Goal: Information Seeking & Learning: Learn about a topic

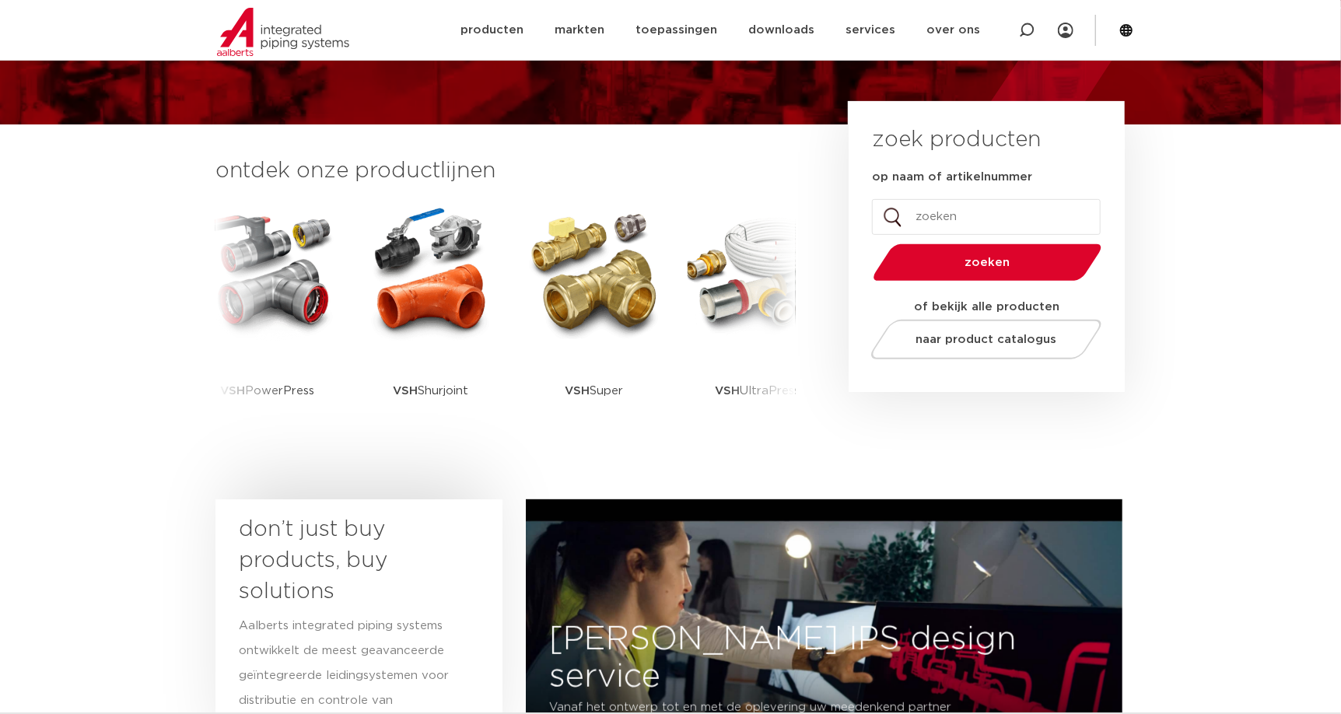
click at [993, 271] on button "zoeken" at bounding box center [987, 263] width 241 height 40
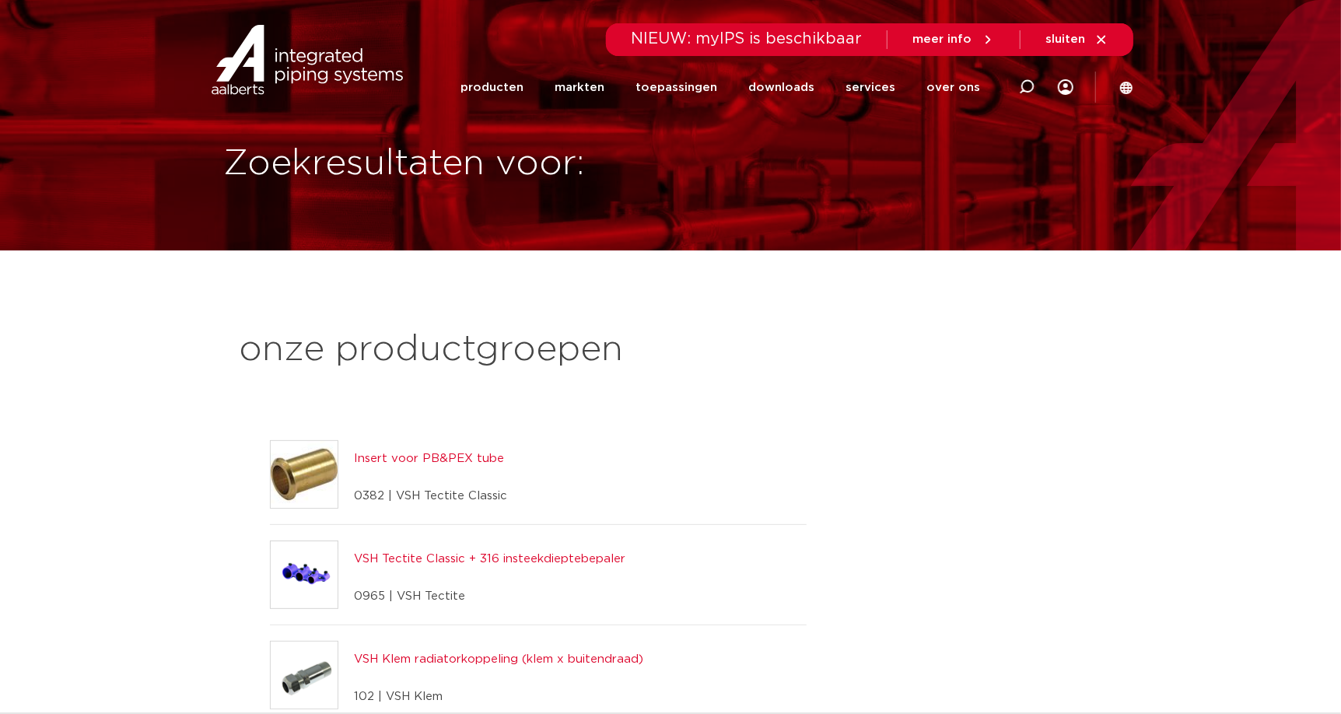
click at [491, 86] on link "producten" at bounding box center [491, 88] width 63 height 60
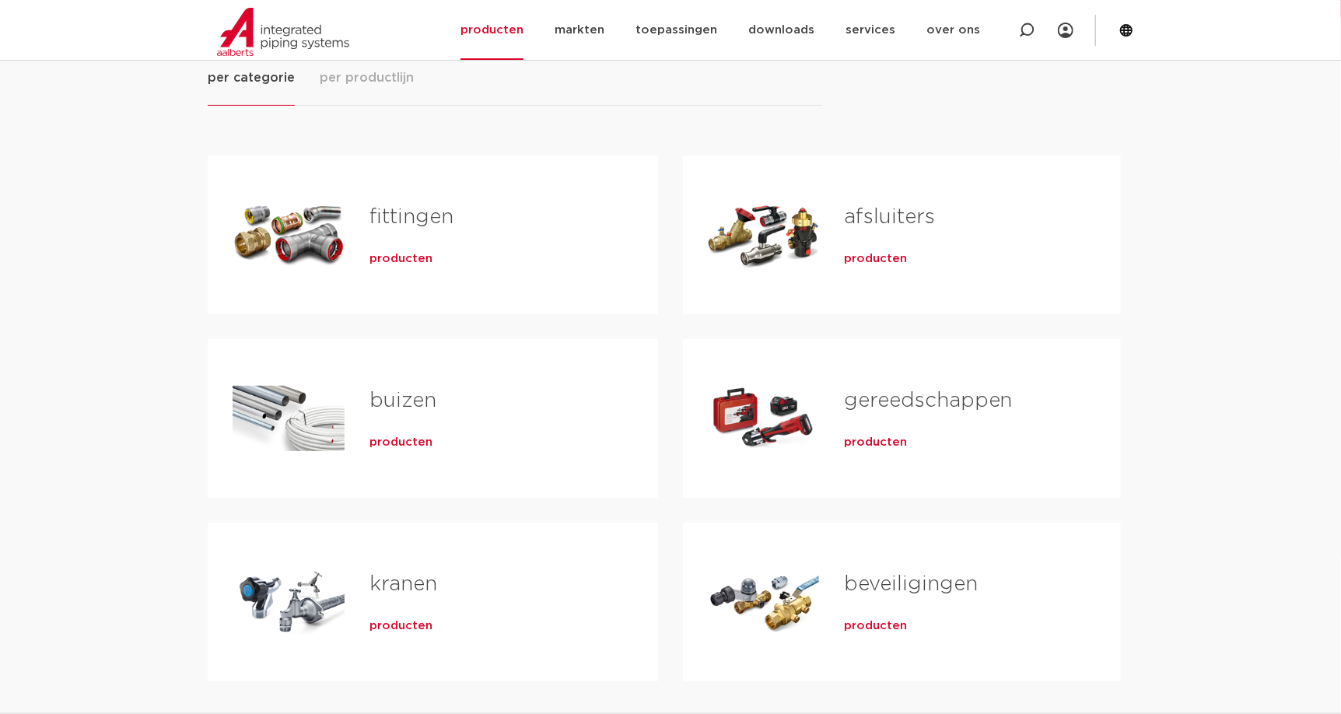
scroll to position [156, 0]
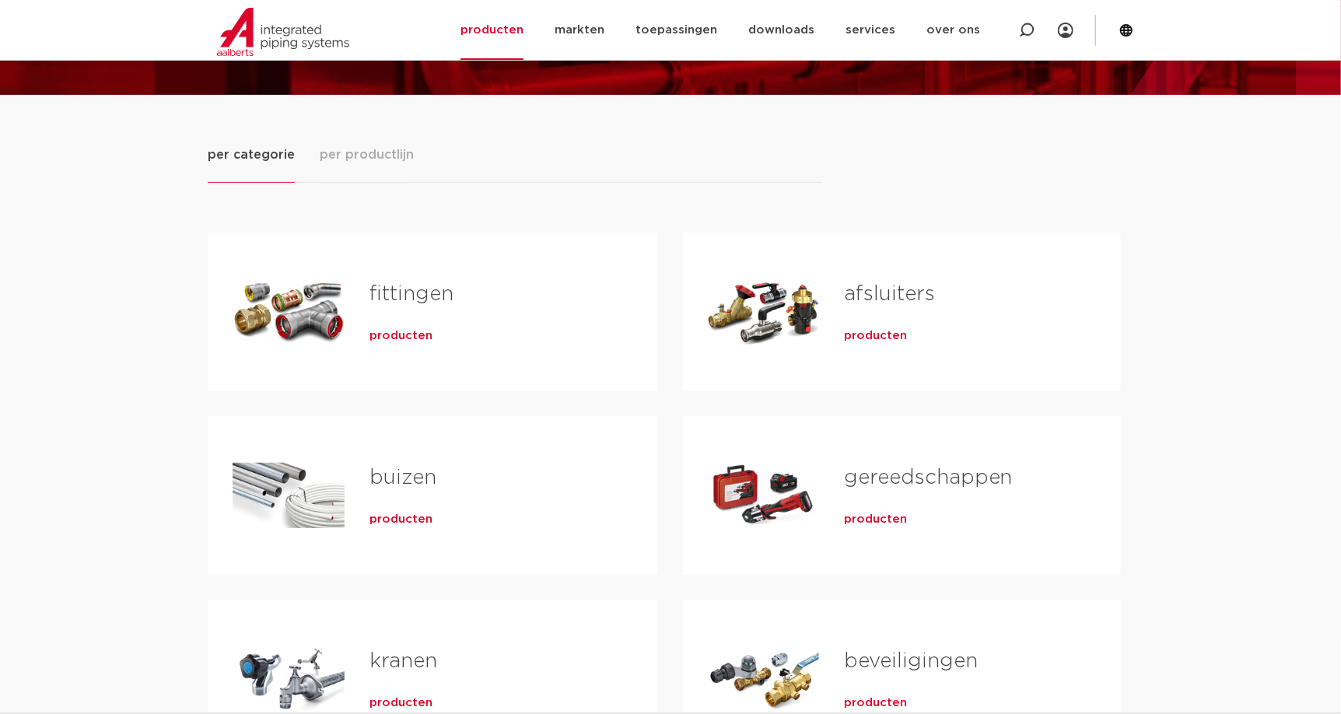
click at [394, 336] on span "producten" at bounding box center [400, 336] width 63 height 16
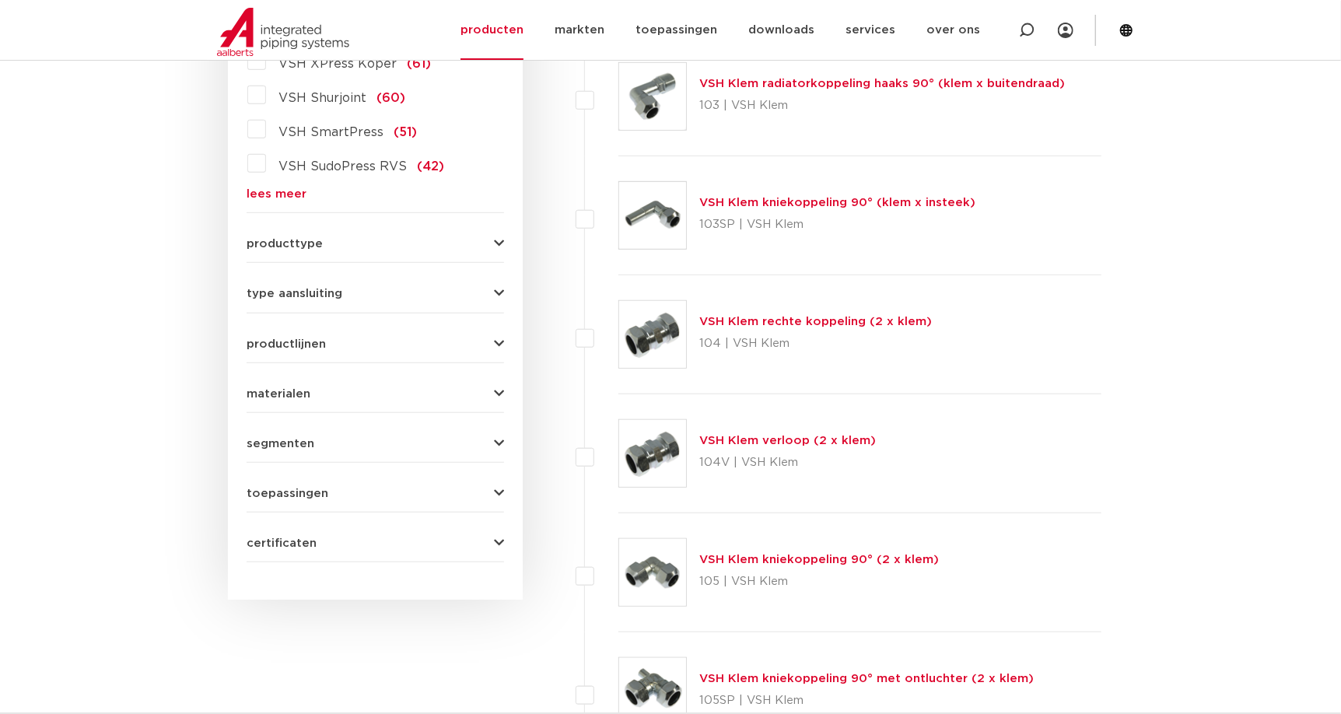
scroll to position [544, 0]
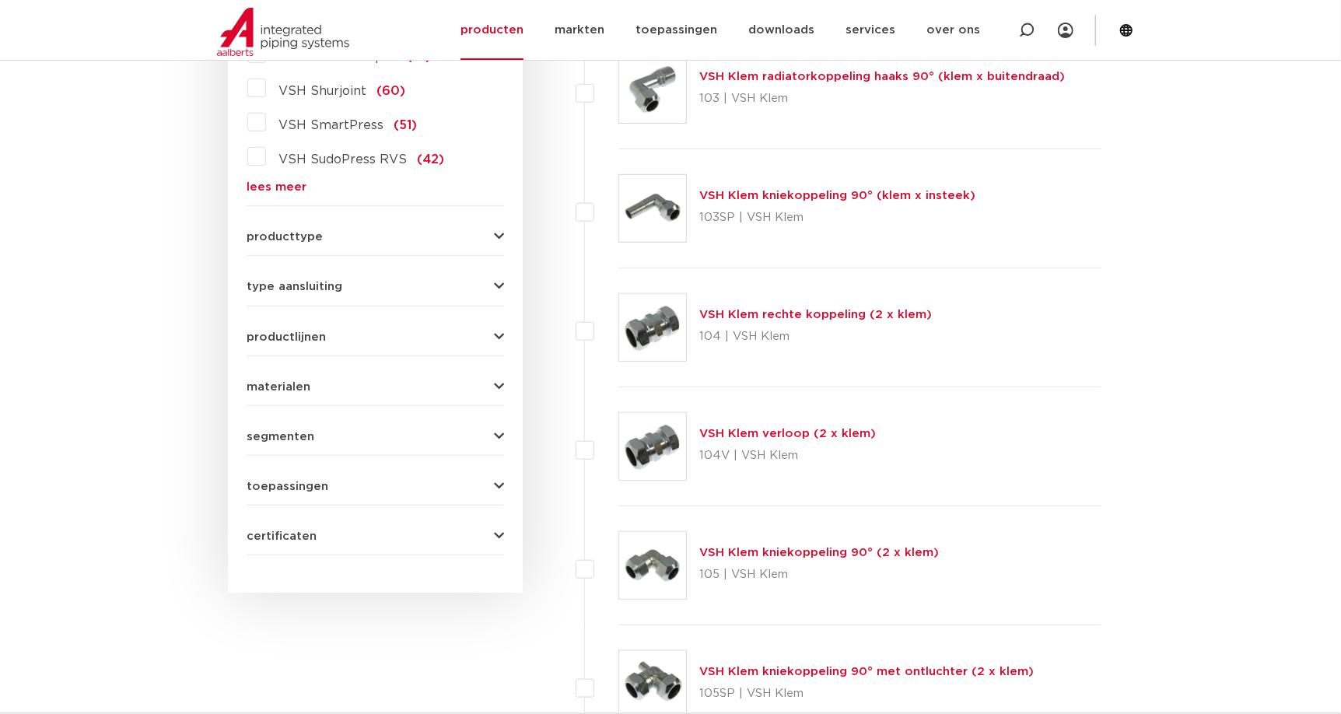
click at [325, 234] on button "producttype" at bounding box center [375, 237] width 257 height 12
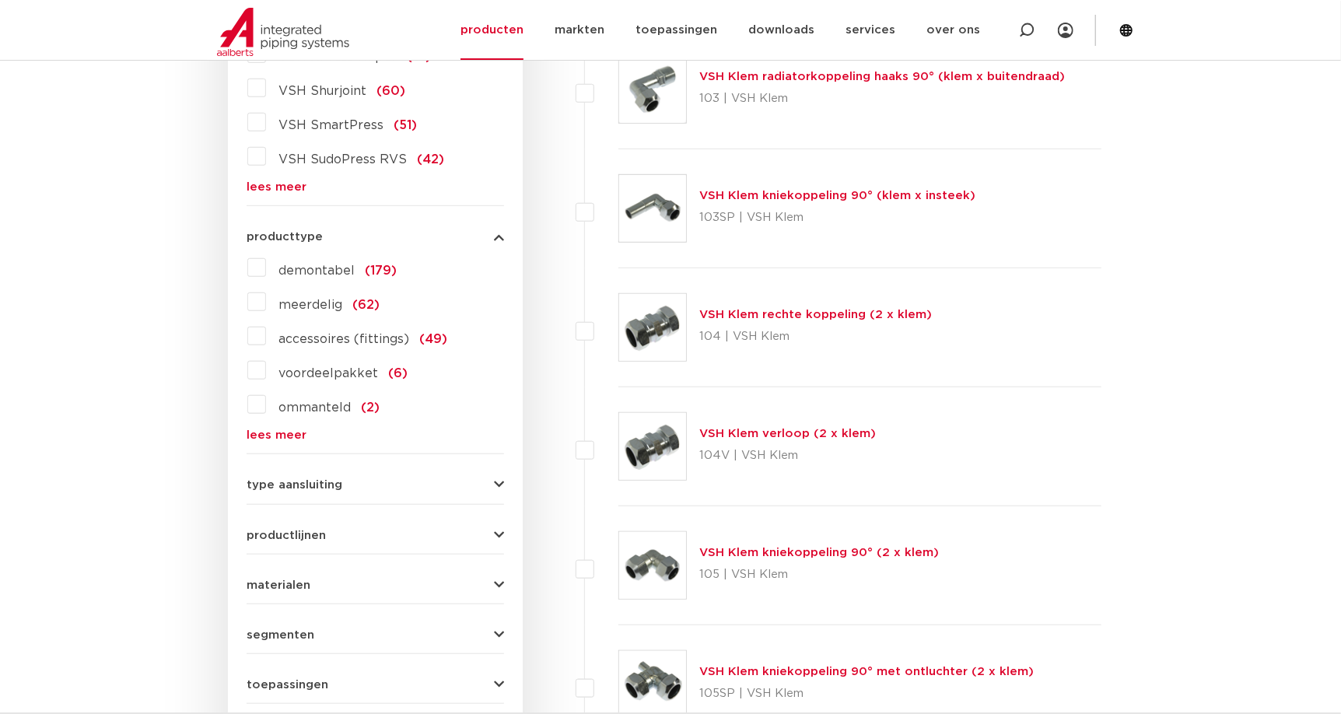
click at [325, 234] on button "producttype" at bounding box center [375, 237] width 257 height 12
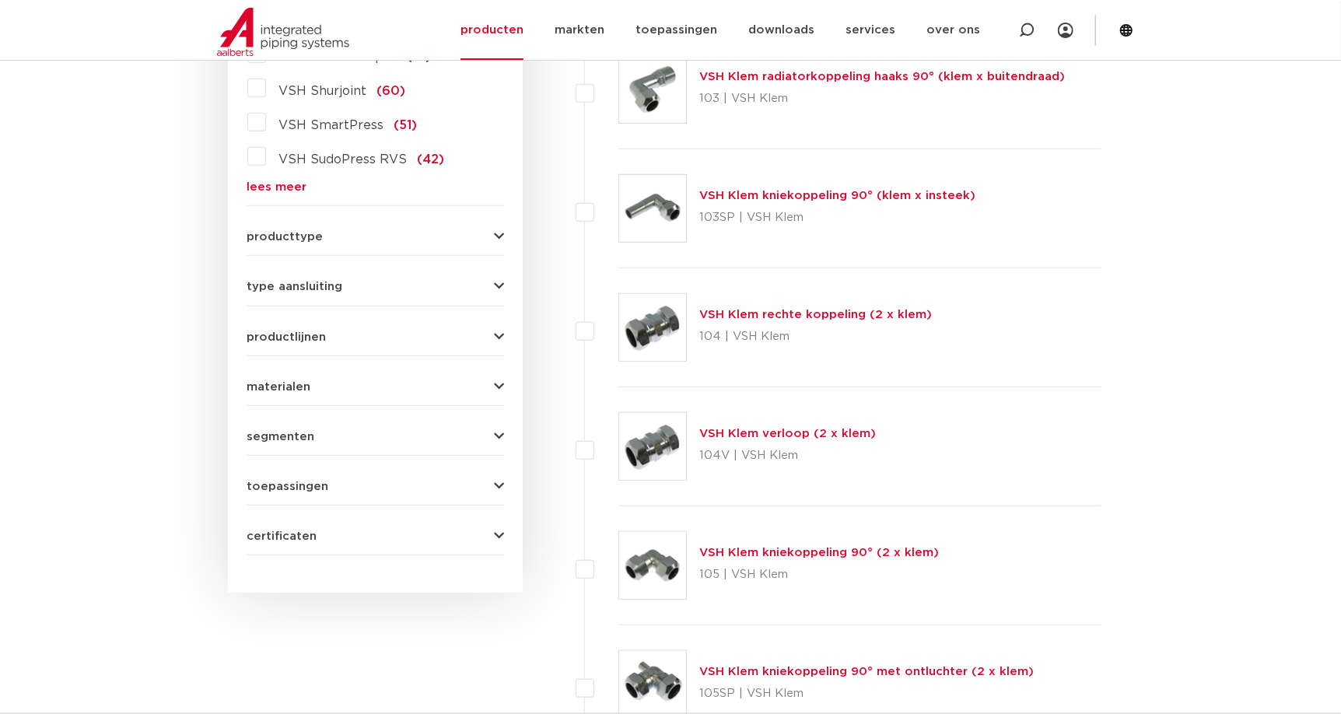
click at [334, 294] on form "zoek op naam of productnummer alle categorieën fittingen fittingen afsluiters b…" at bounding box center [375, 192] width 257 height 725
click at [333, 290] on span "type aansluiting" at bounding box center [295, 287] width 96 height 12
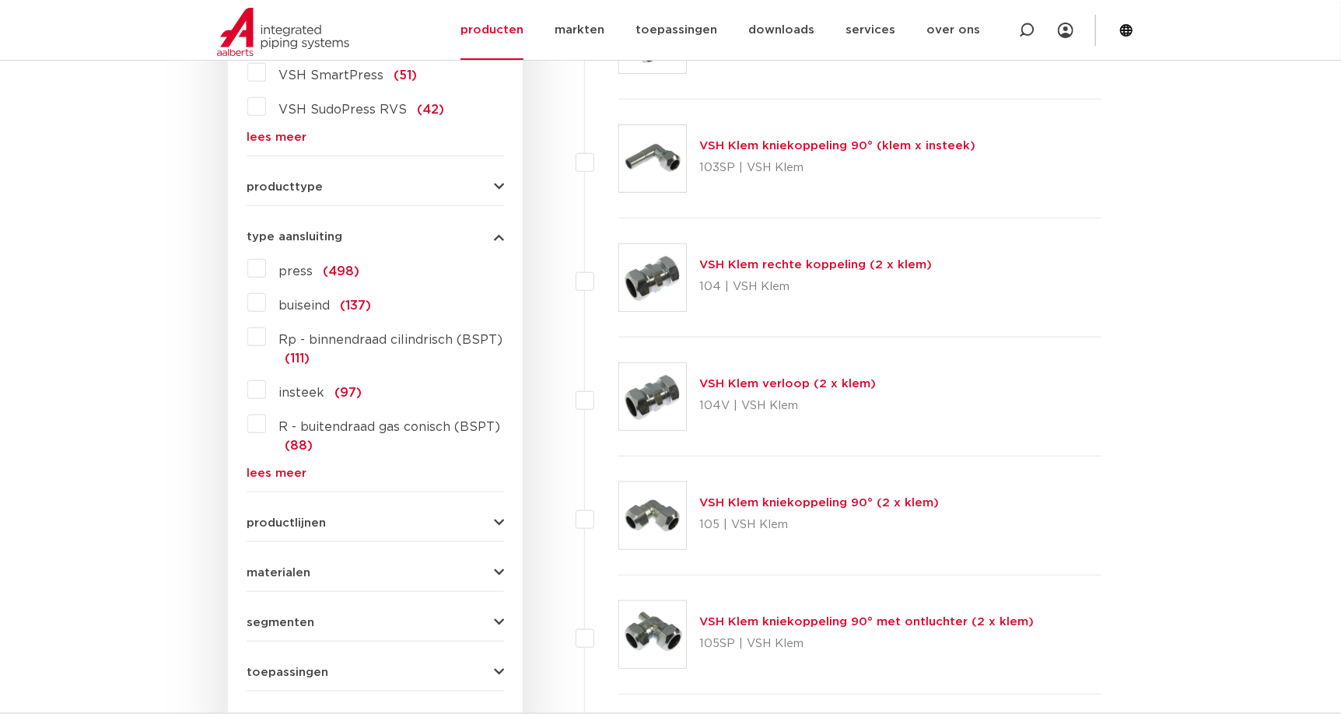
scroll to position [622, 0]
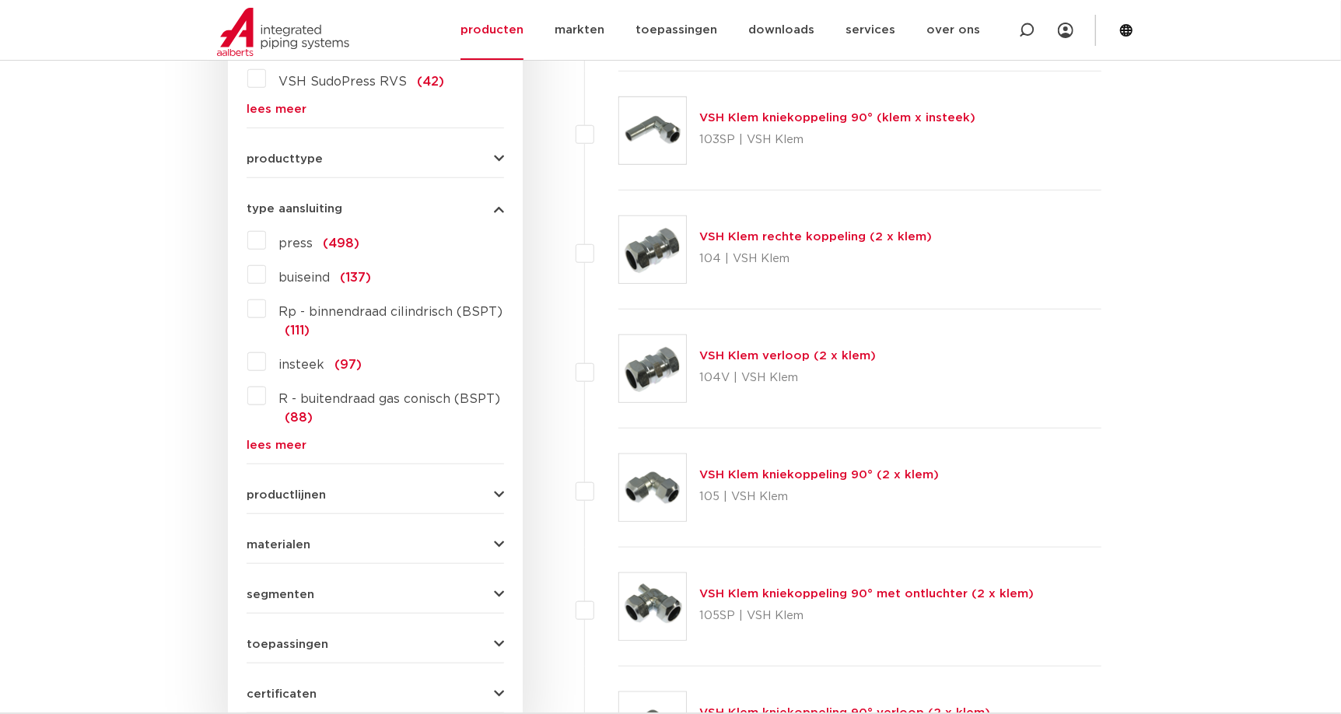
click at [280, 439] on link "lees meer" at bounding box center [375, 445] width 257 height 12
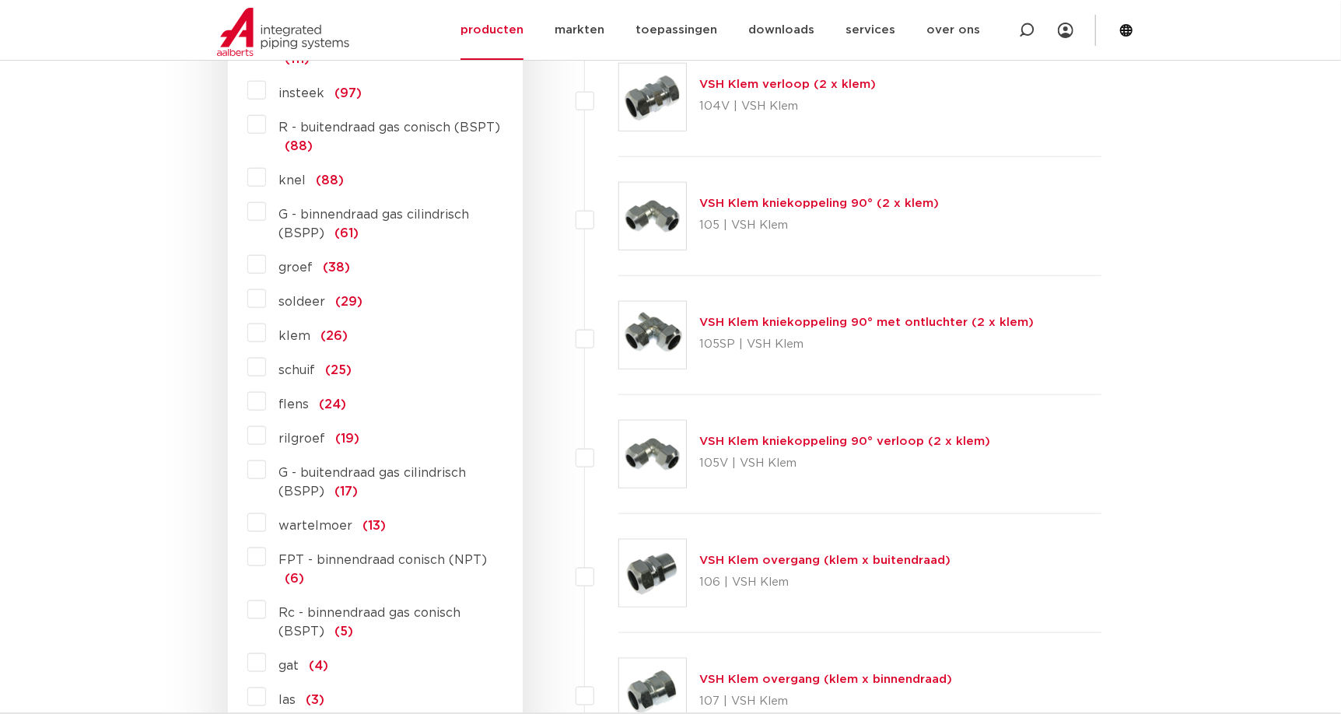
scroll to position [856, 0]
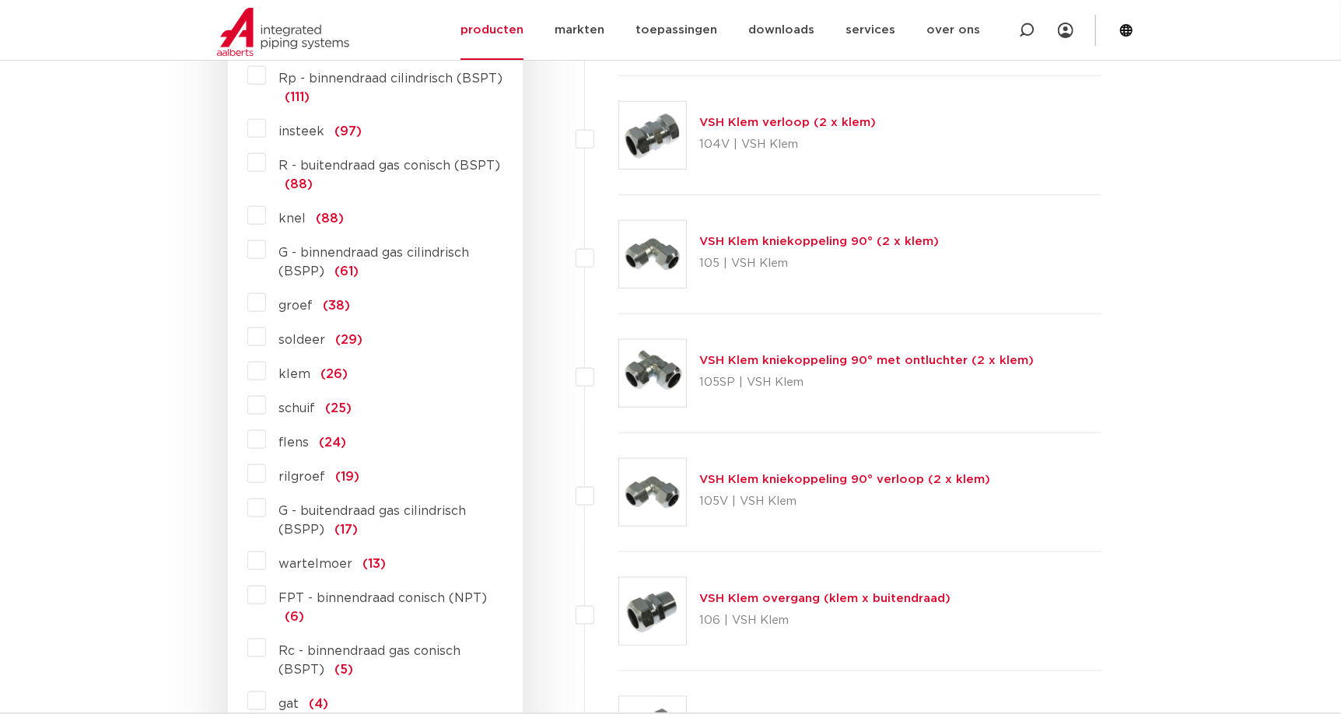
click at [266, 161] on label "R - buitendraad gas conisch (BSPT) (88)" at bounding box center [385, 172] width 238 height 44
click at [0, 0] on input "R - buitendraad gas conisch (BSPT) (88)" at bounding box center [0, 0] width 0 height 0
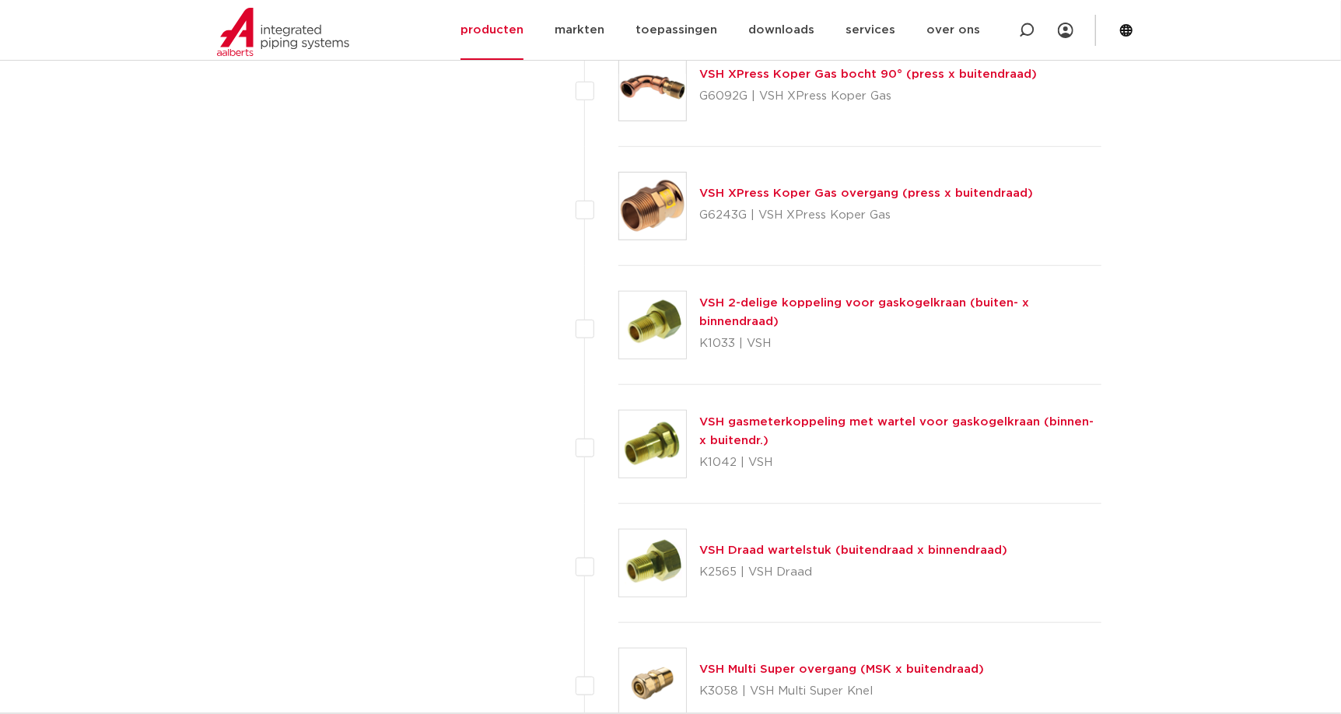
scroll to position [4122, 0]
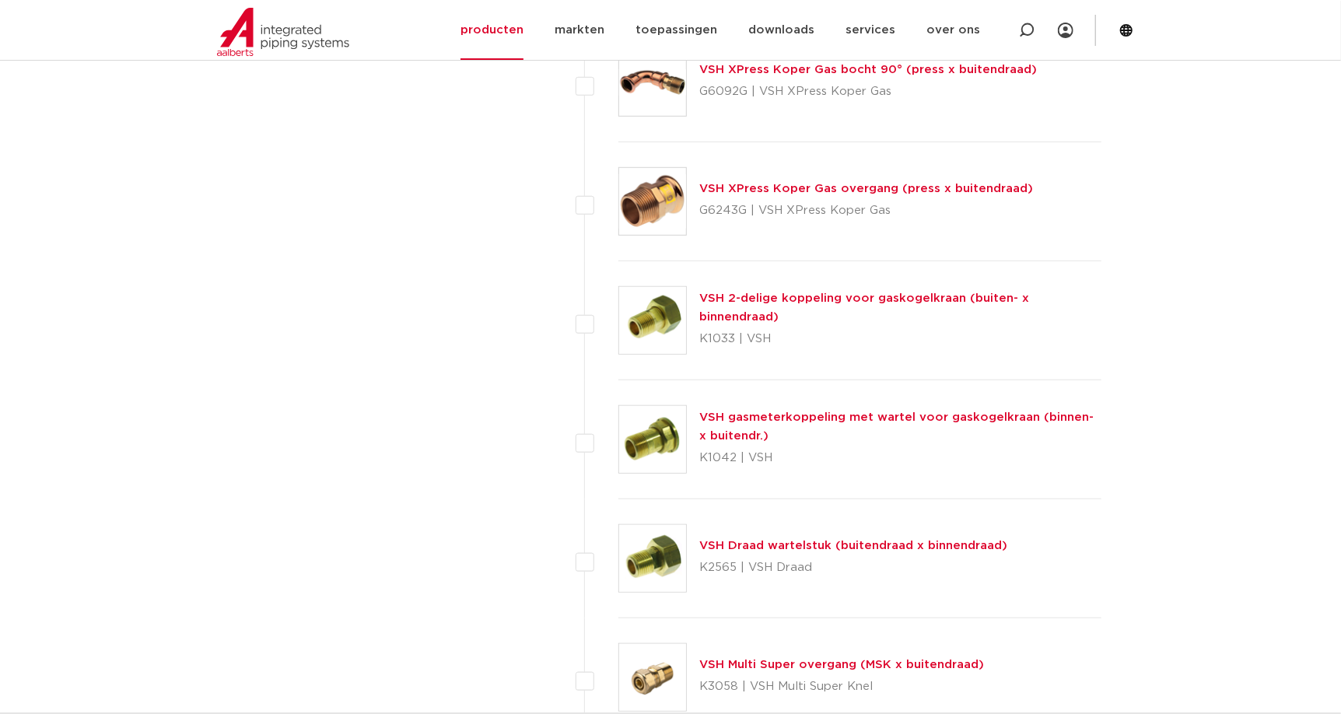
click at [853, 306] on link "VSH 2-delige koppeling voor gaskogelkraan (buiten- x binnendraad)" at bounding box center [864, 307] width 330 height 30
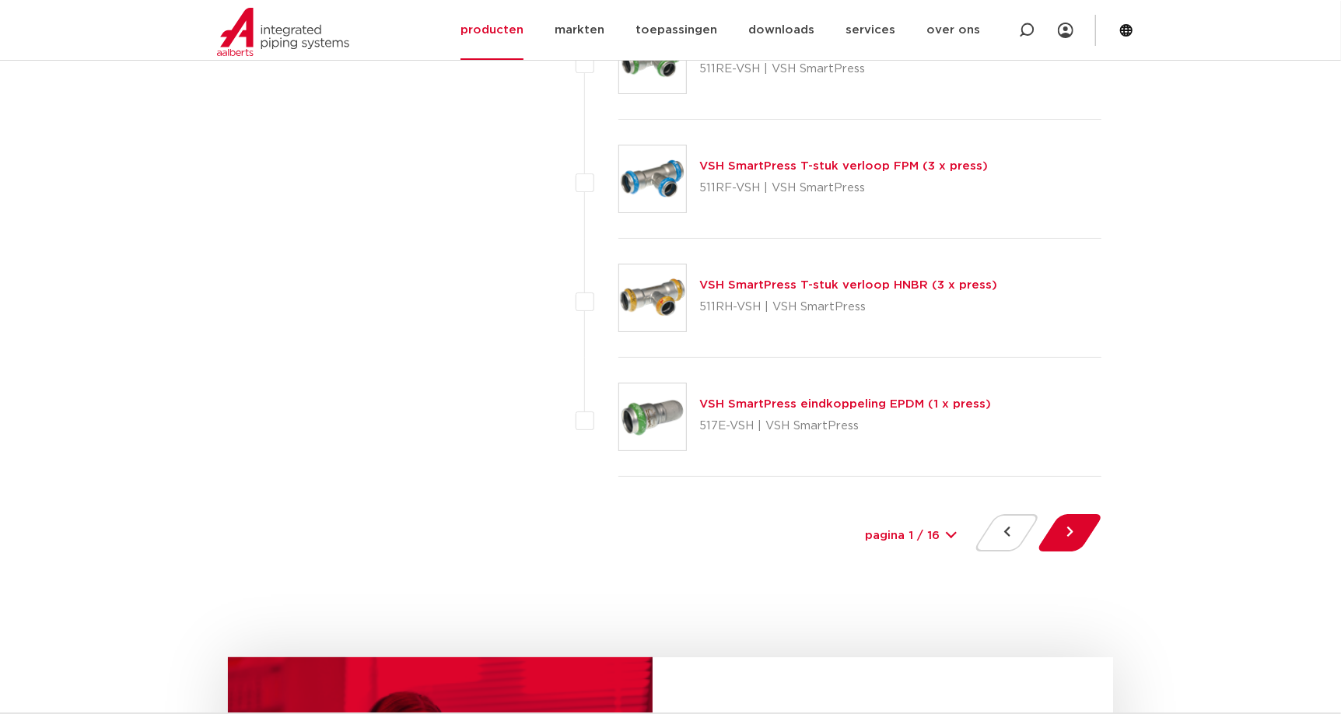
scroll to position [6999, 0]
